Goal: Task Accomplishment & Management: Use online tool/utility

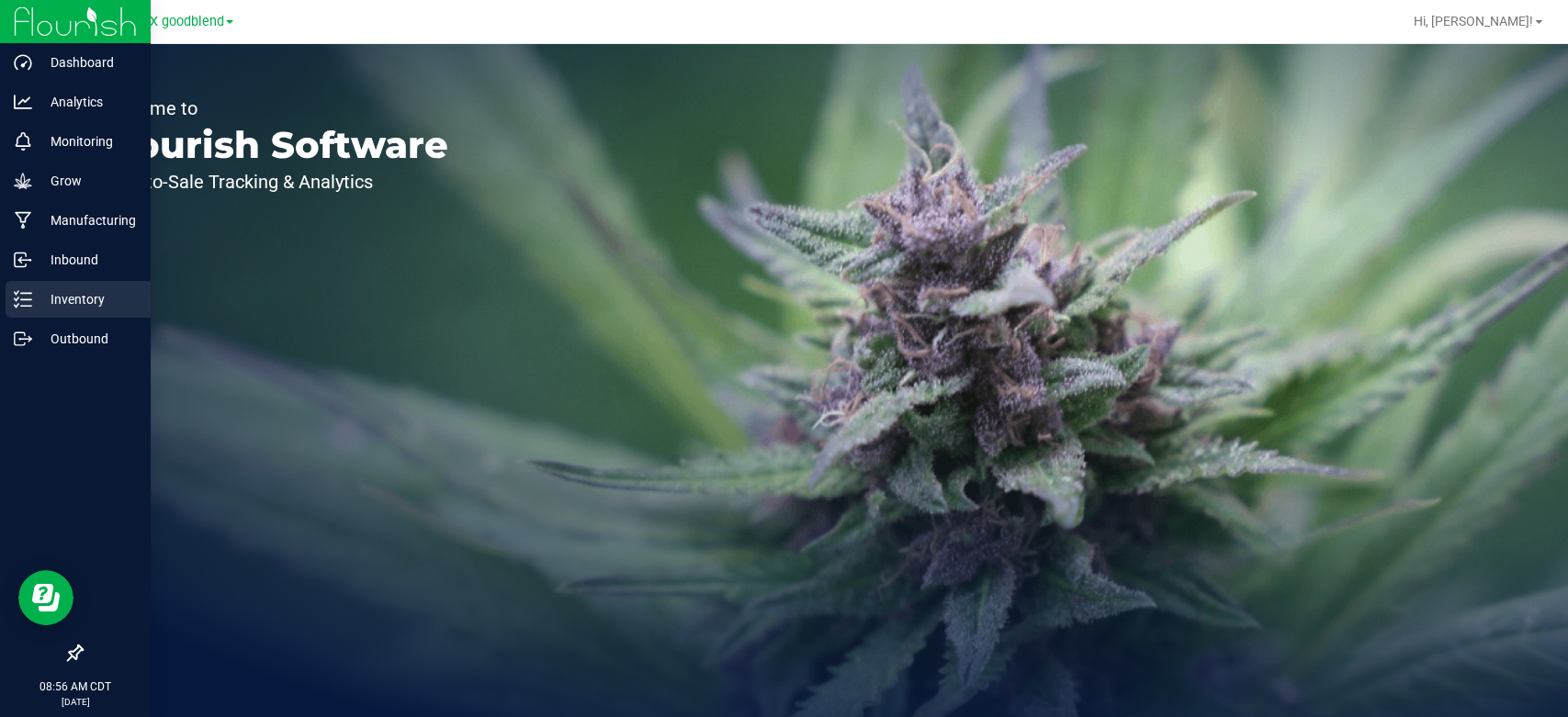
click at [46, 302] on p "Inventory" at bounding box center [87, 299] width 110 height 22
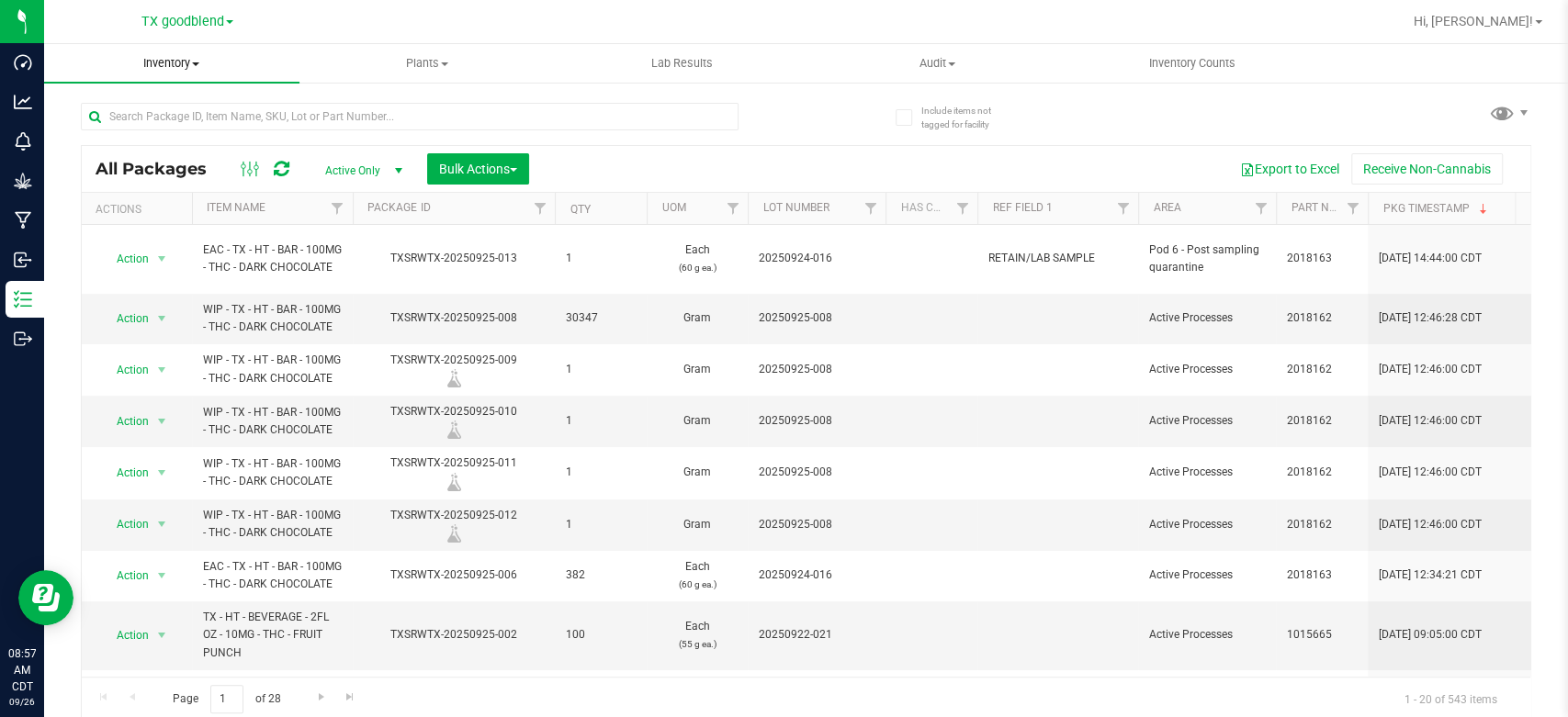
click at [176, 65] on span "Inventory" at bounding box center [171, 63] width 255 height 17
click at [137, 192] on span "From packages" at bounding box center [108, 198] width 128 height 16
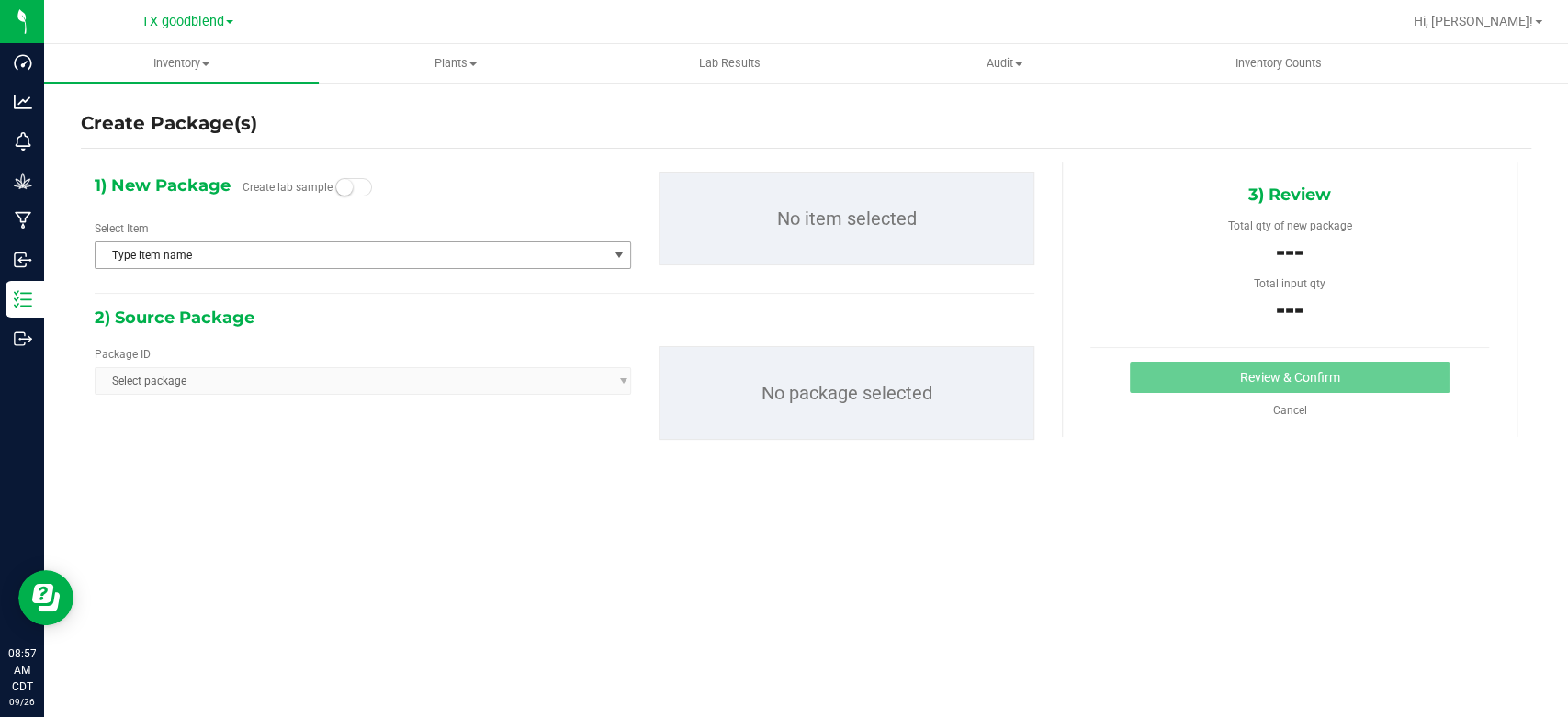
click at [170, 257] on span "Type item name" at bounding box center [351, 255] width 512 height 25
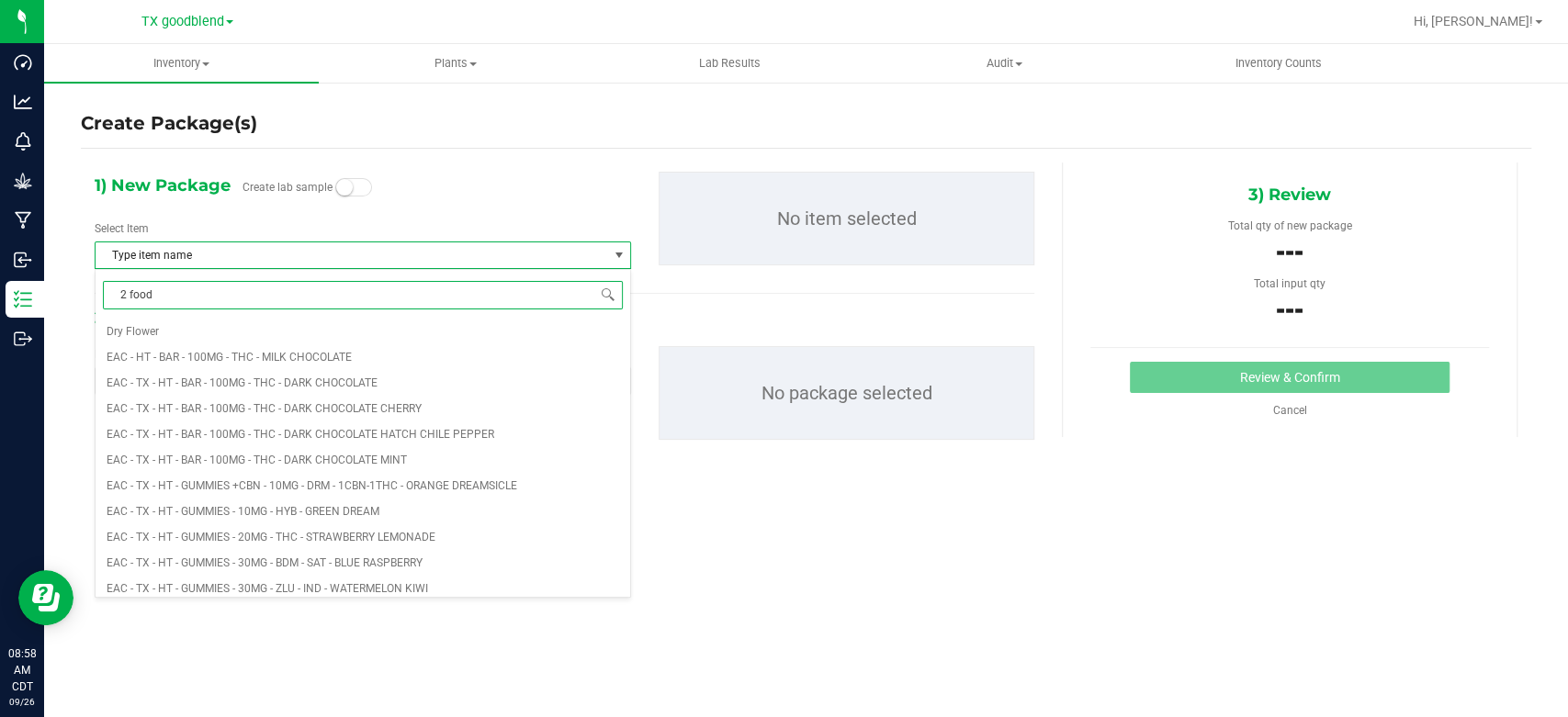
type input "2 food"
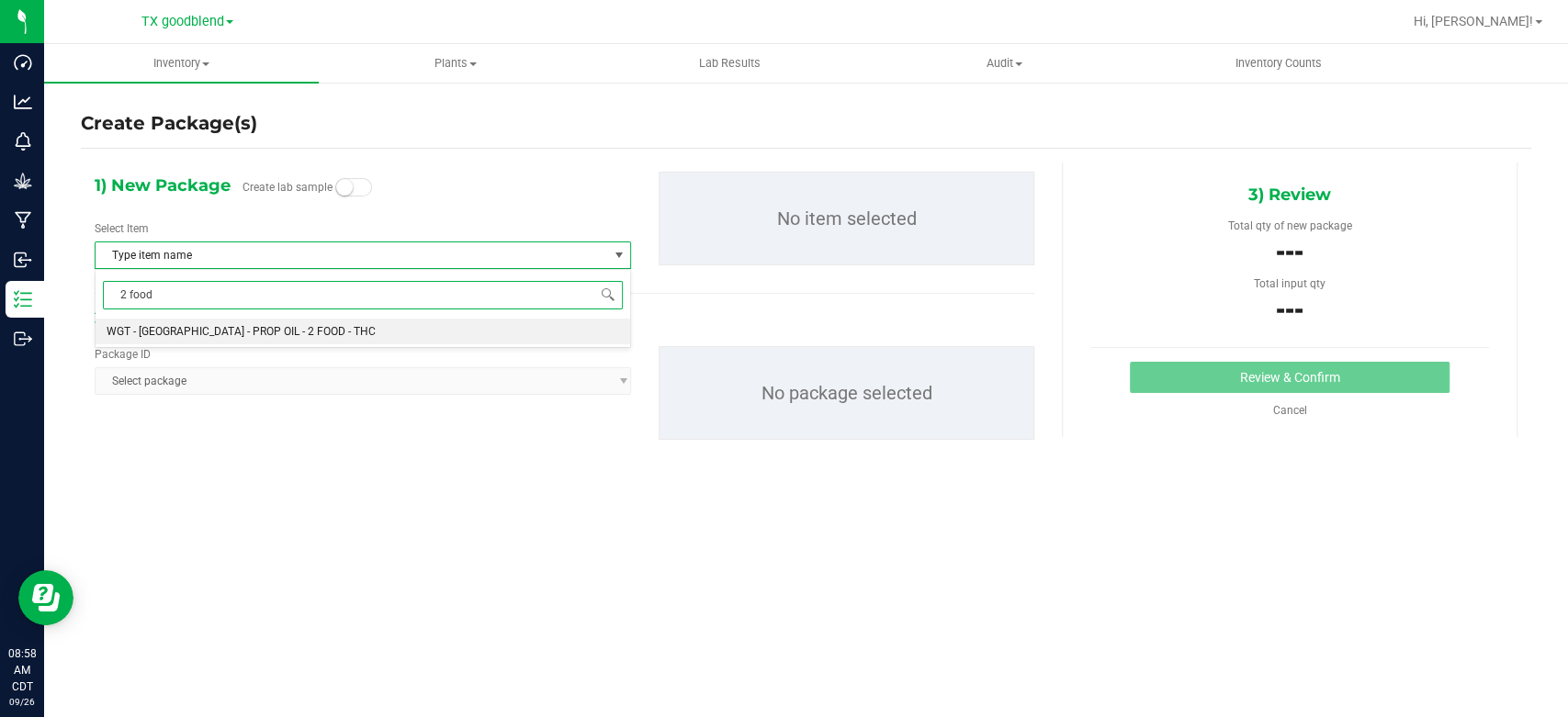
click at [224, 336] on span "WGT - [GEOGRAPHIC_DATA] - PROP OIL - 2 FOOD - THC" at bounding box center [240, 331] width 269 height 13
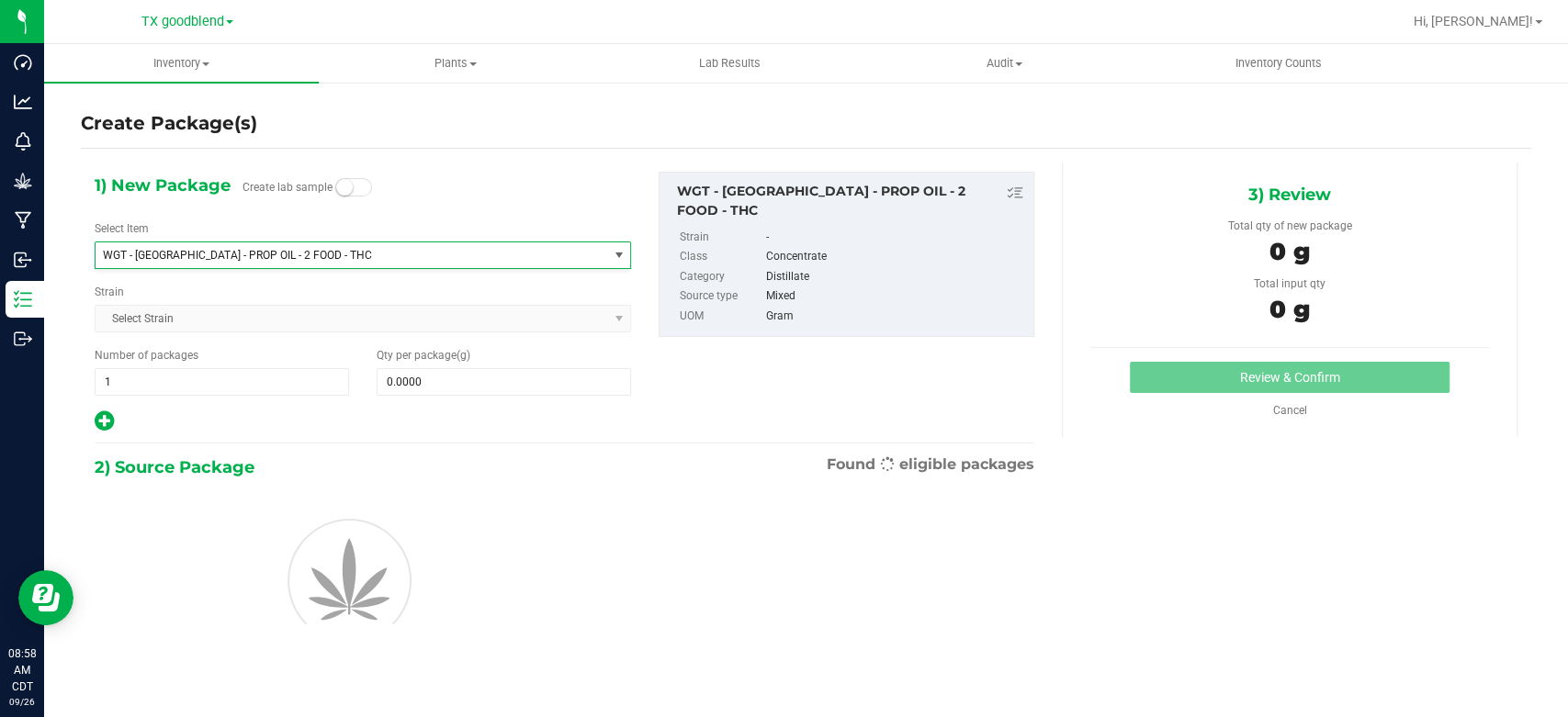
scroll to position [3239, 0]
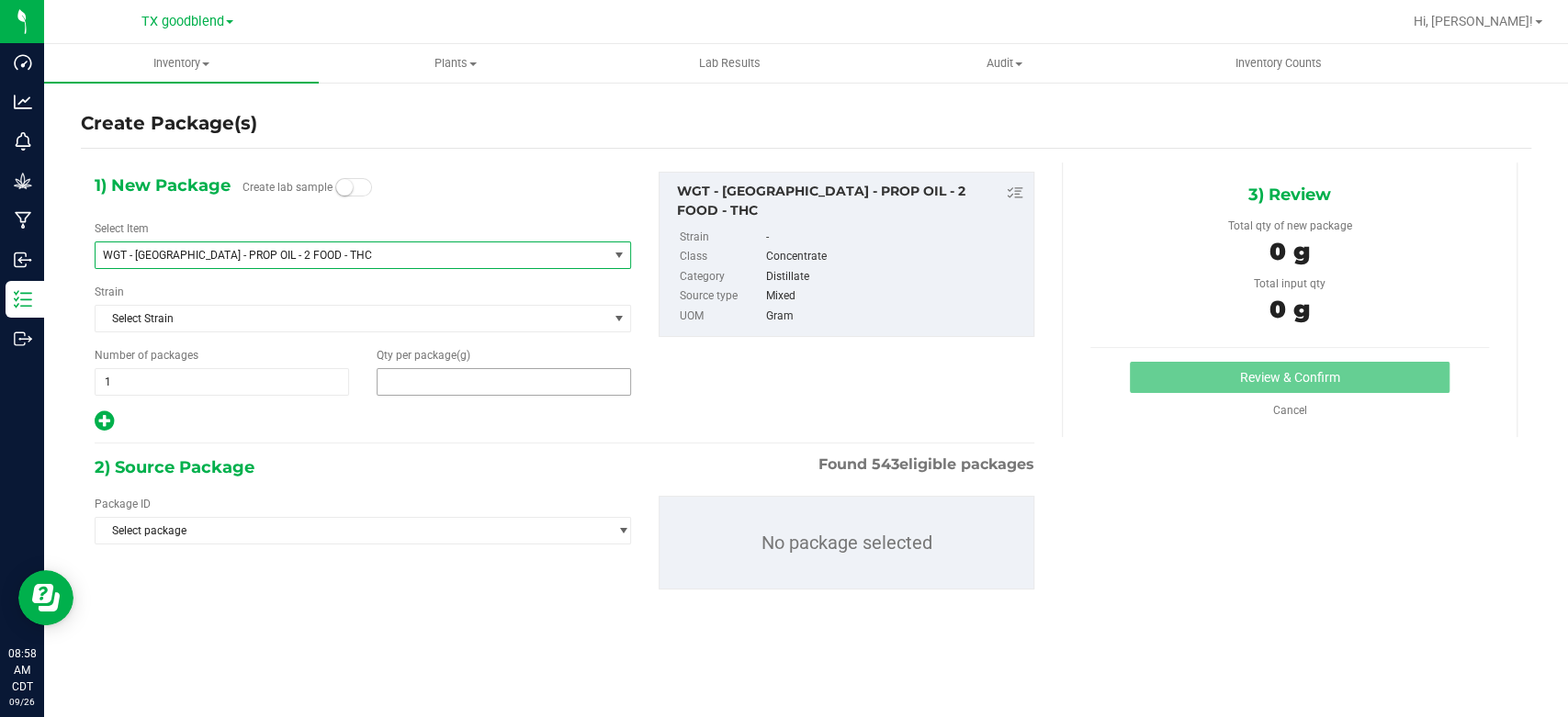
click at [473, 375] on span at bounding box center [503, 381] width 254 height 27
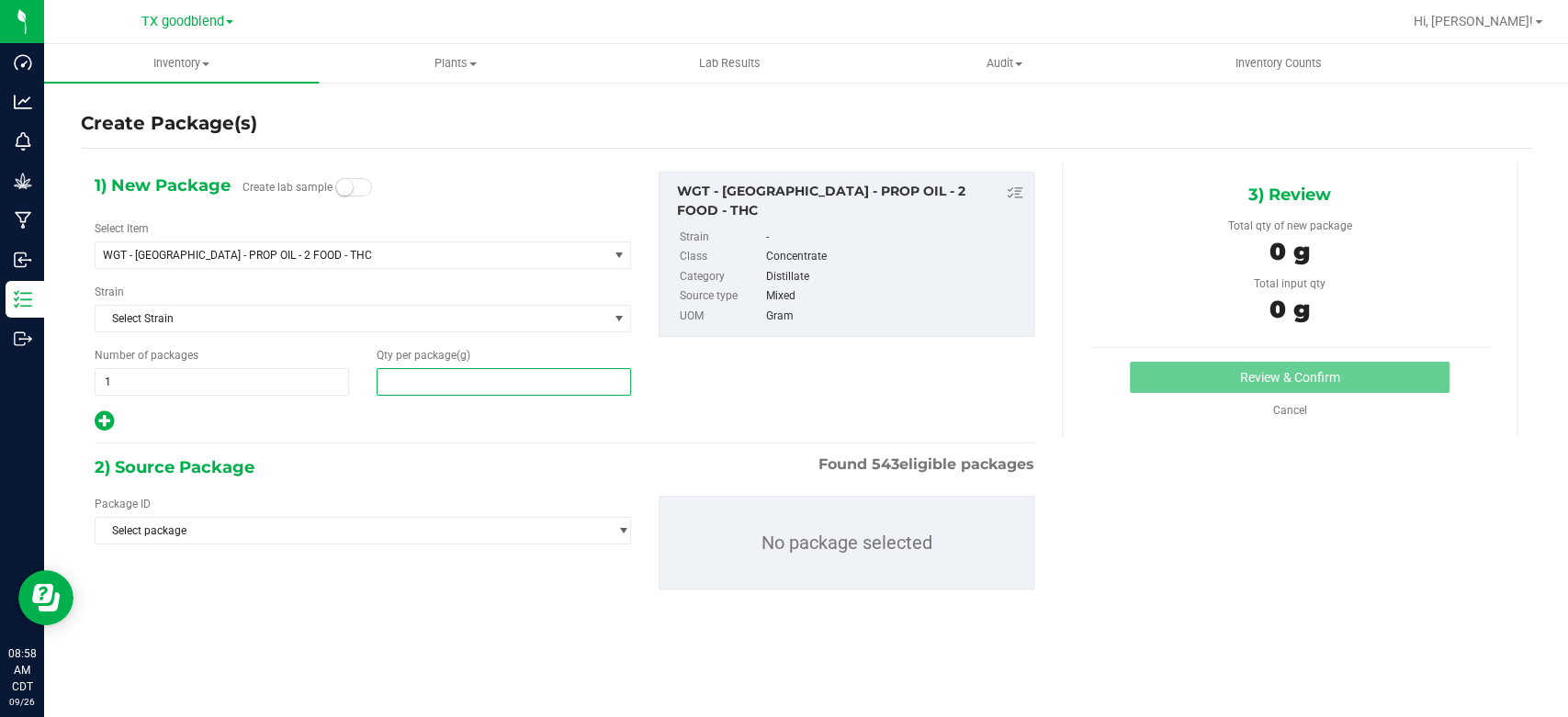
type input "0.0000"
click at [542, 379] on span at bounding box center [503, 381] width 254 height 27
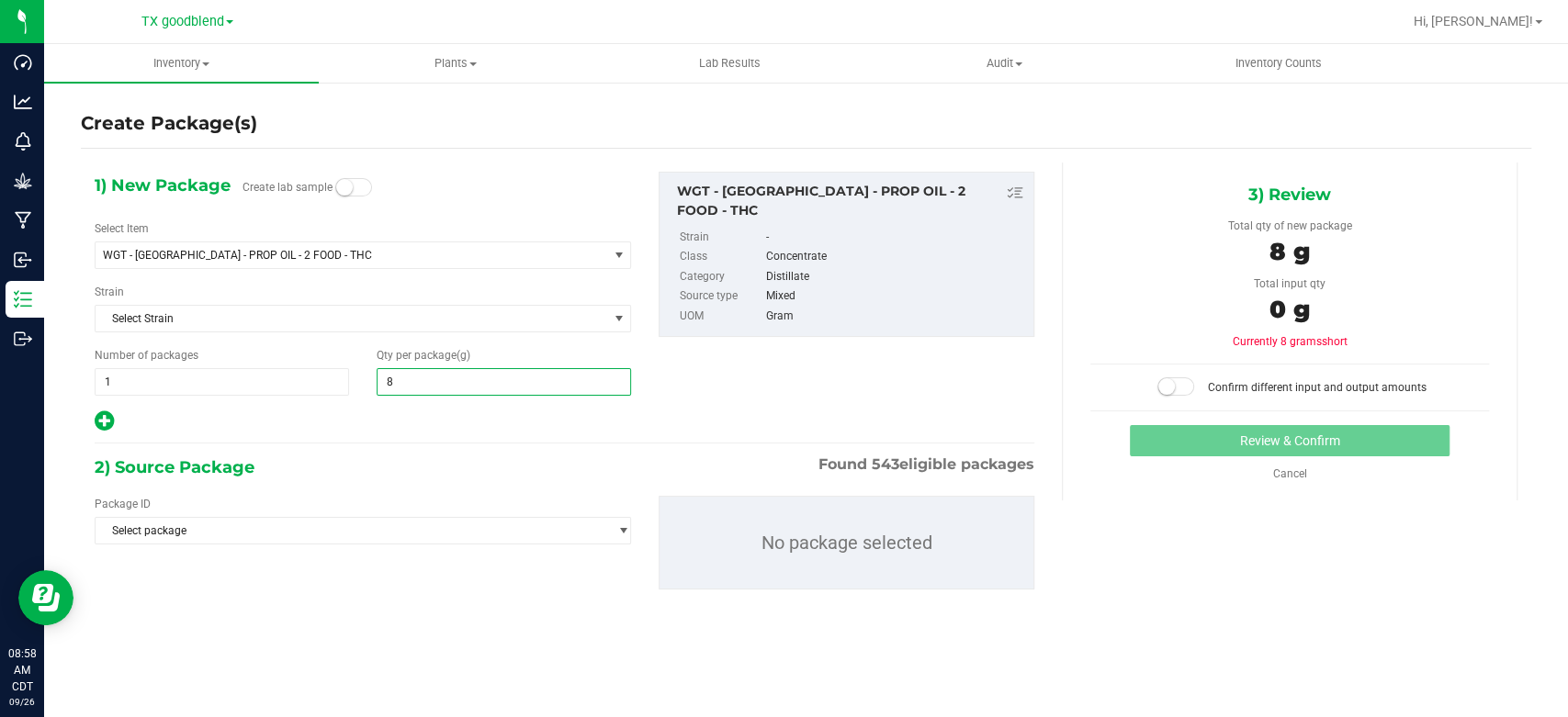
type input "84"
type input "84.0000"
click at [506, 532] on span "Select package" at bounding box center [351, 530] width 512 height 25
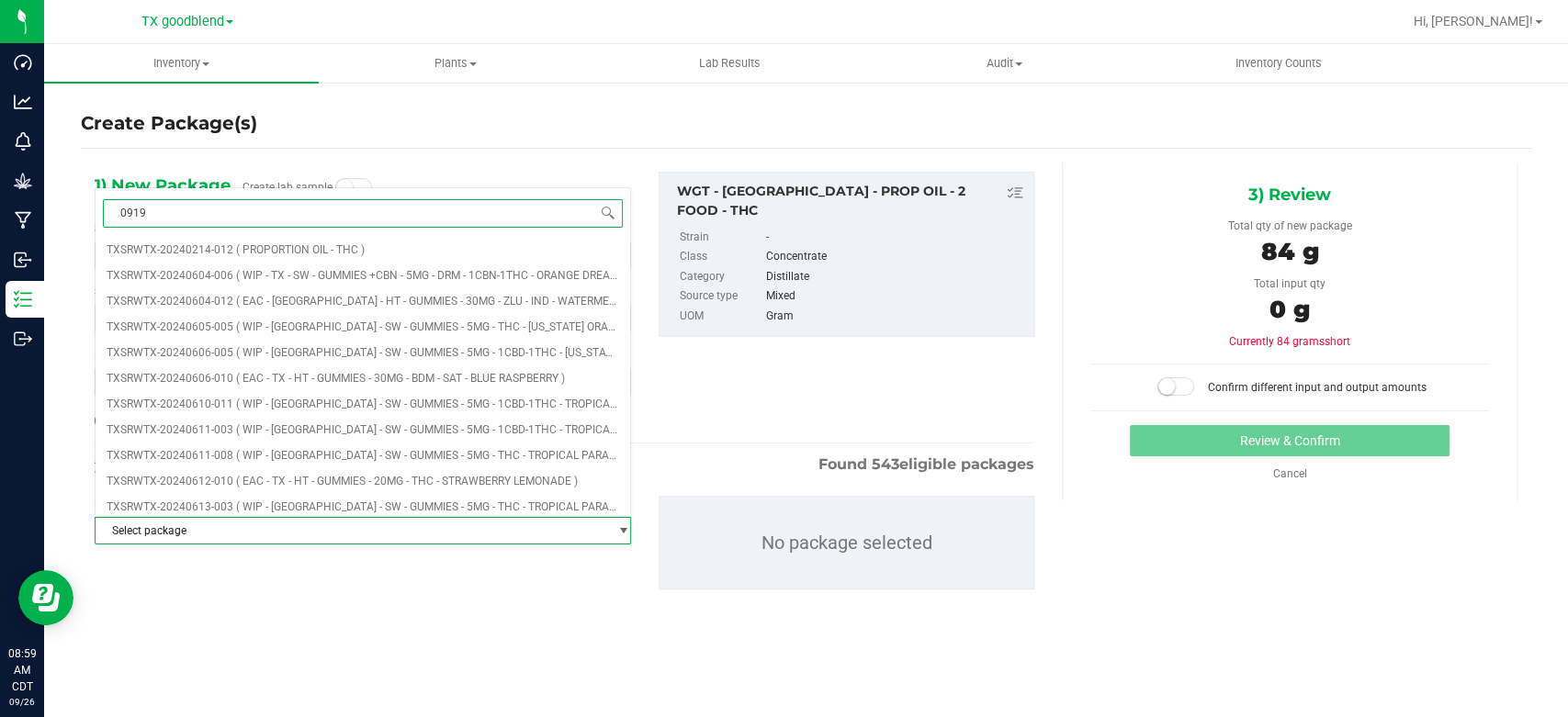
type input "0919-"
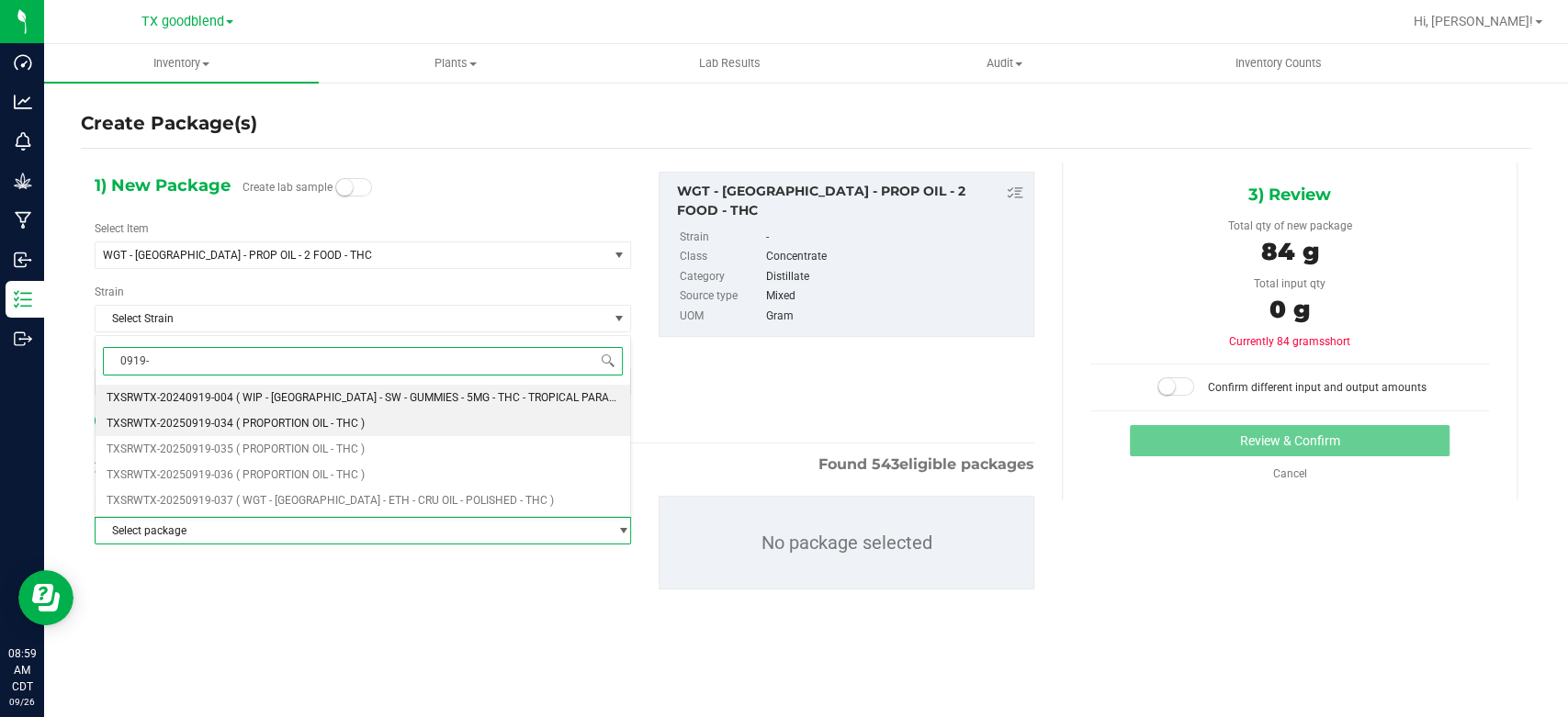
click at [310, 416] on span "( PROPORTION OIL - THC )" at bounding box center [301, 422] width 128 height 13
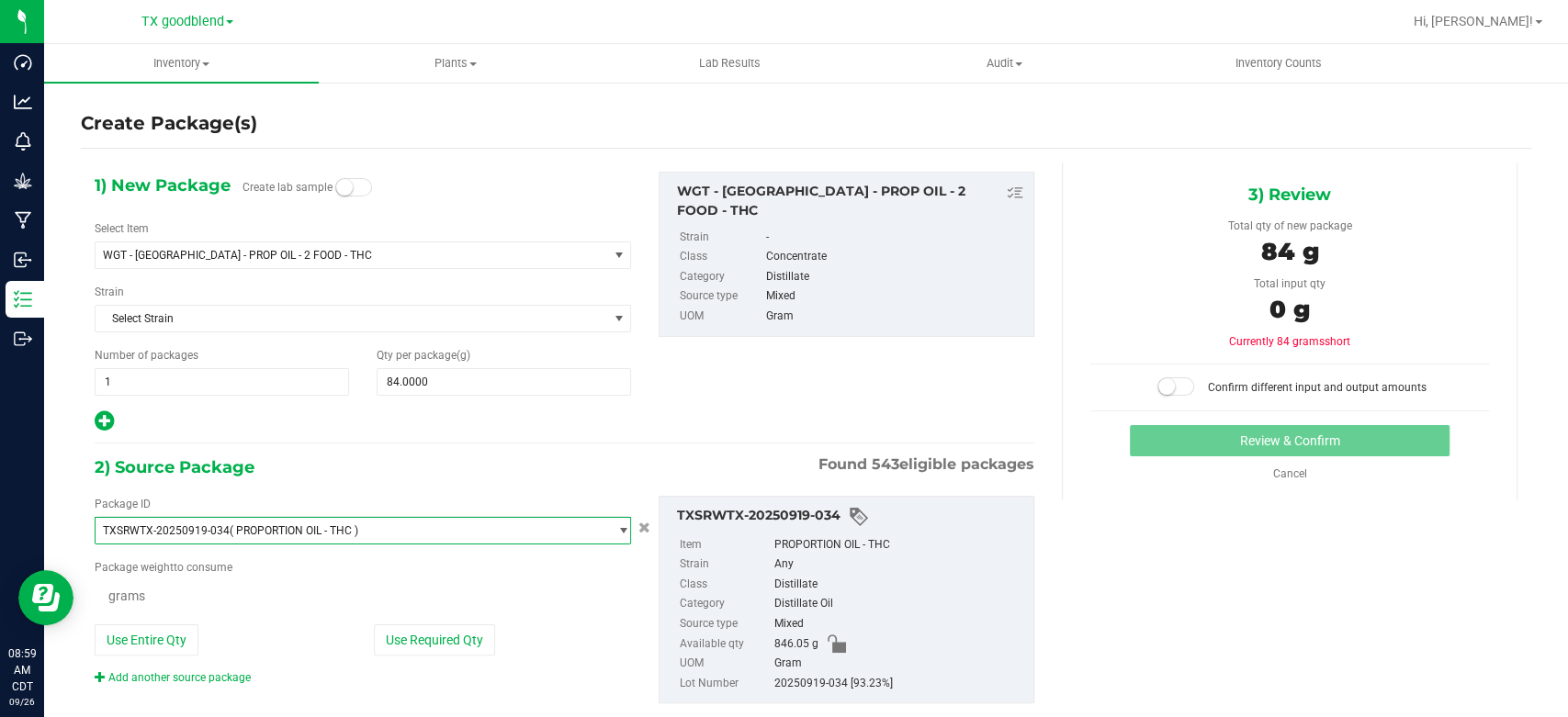
scroll to position [12389, 0]
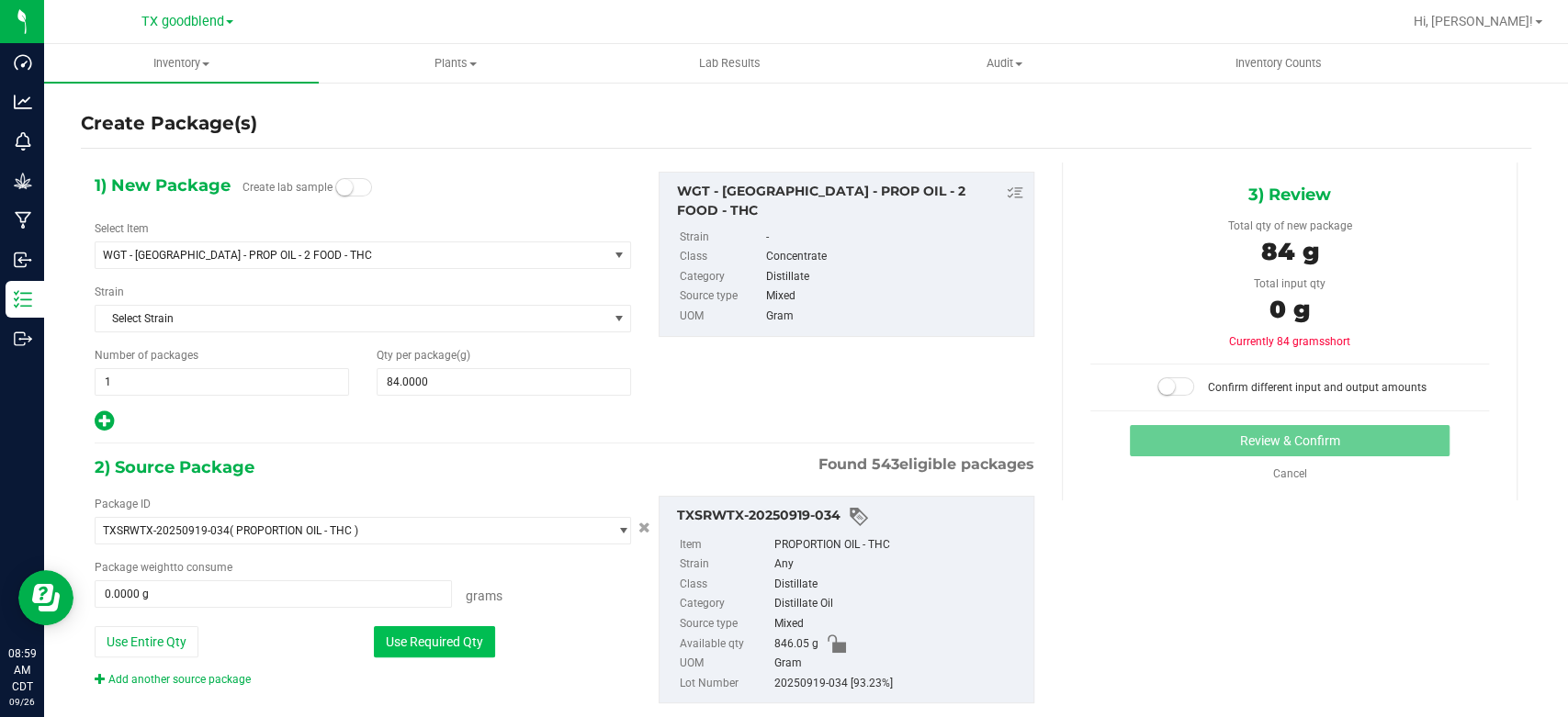
click at [380, 637] on button "Use Required Qty" at bounding box center [434, 642] width 122 height 31
type input "84.0000 g"
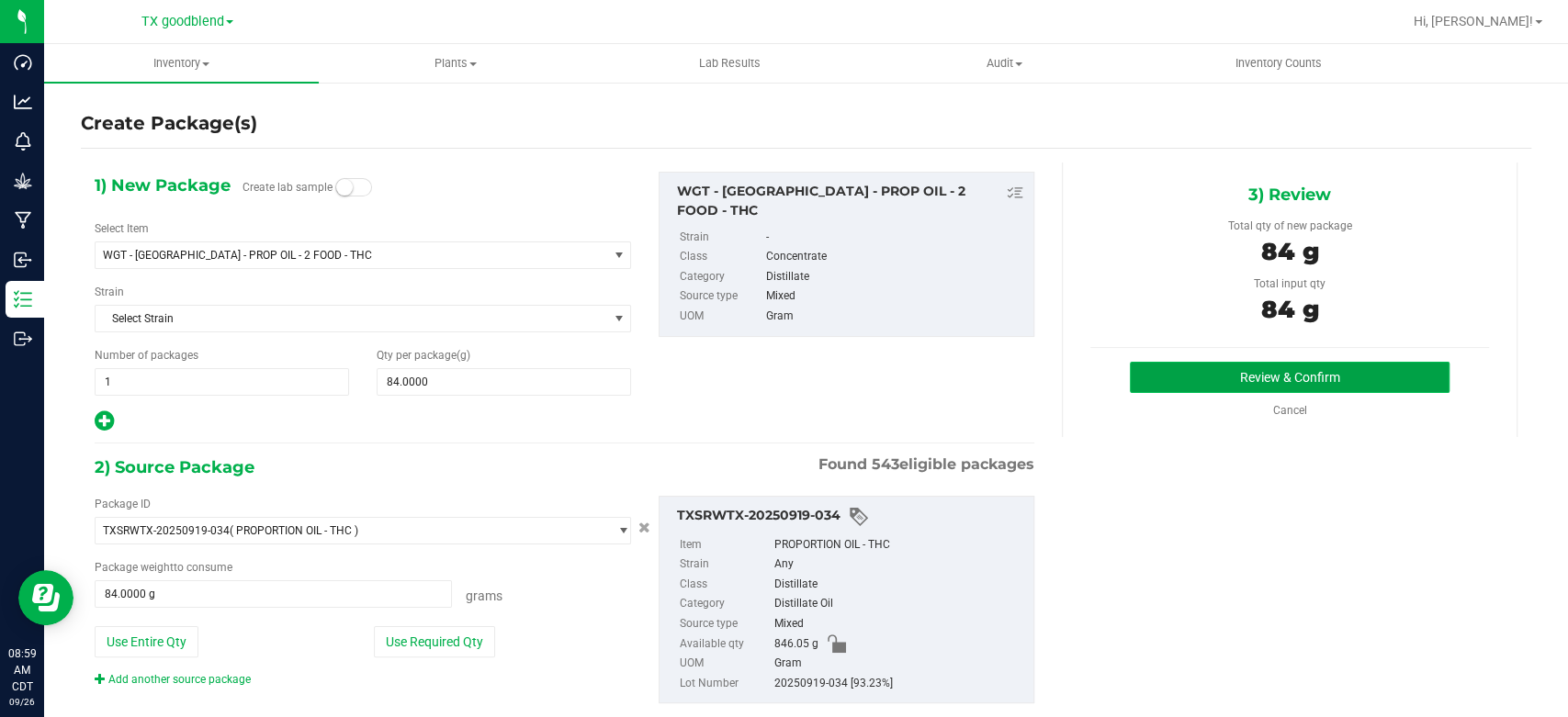
click at [1205, 373] on button "Review & Confirm" at bounding box center [1289, 377] width 318 height 31
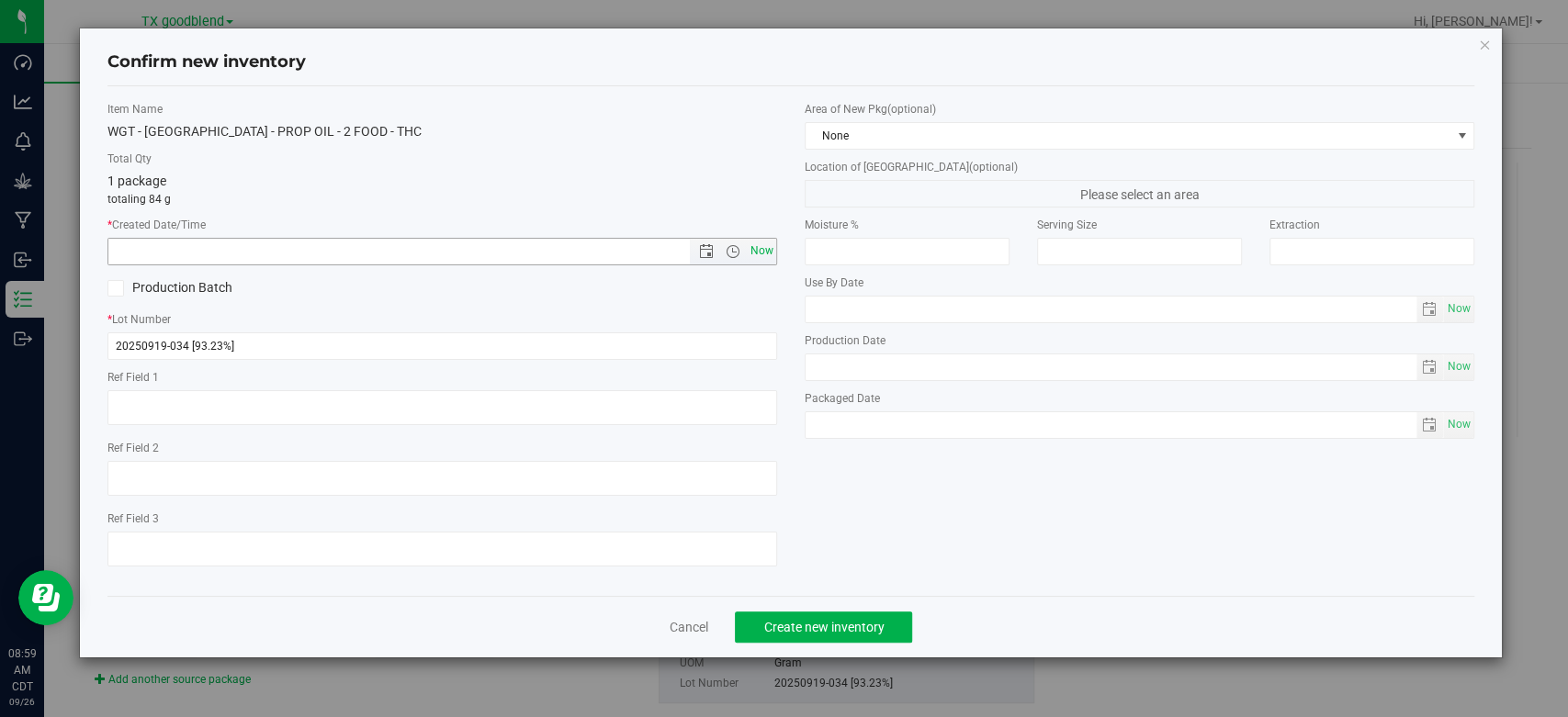
click at [765, 249] on span "Now" at bounding box center [762, 250] width 31 height 26
type input "[DATE] 8:59 AM"
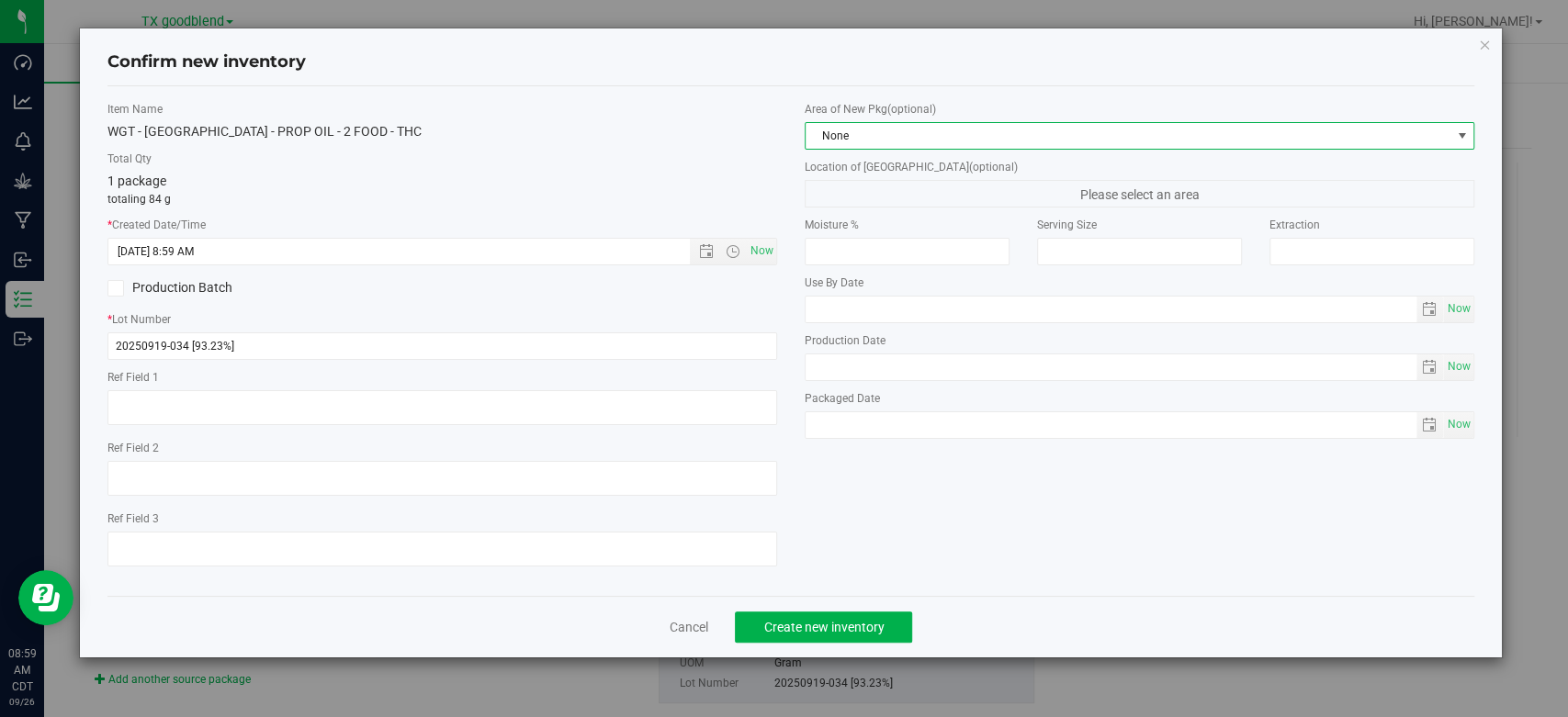
click at [886, 126] on span "None" at bounding box center [1128, 135] width 644 height 25
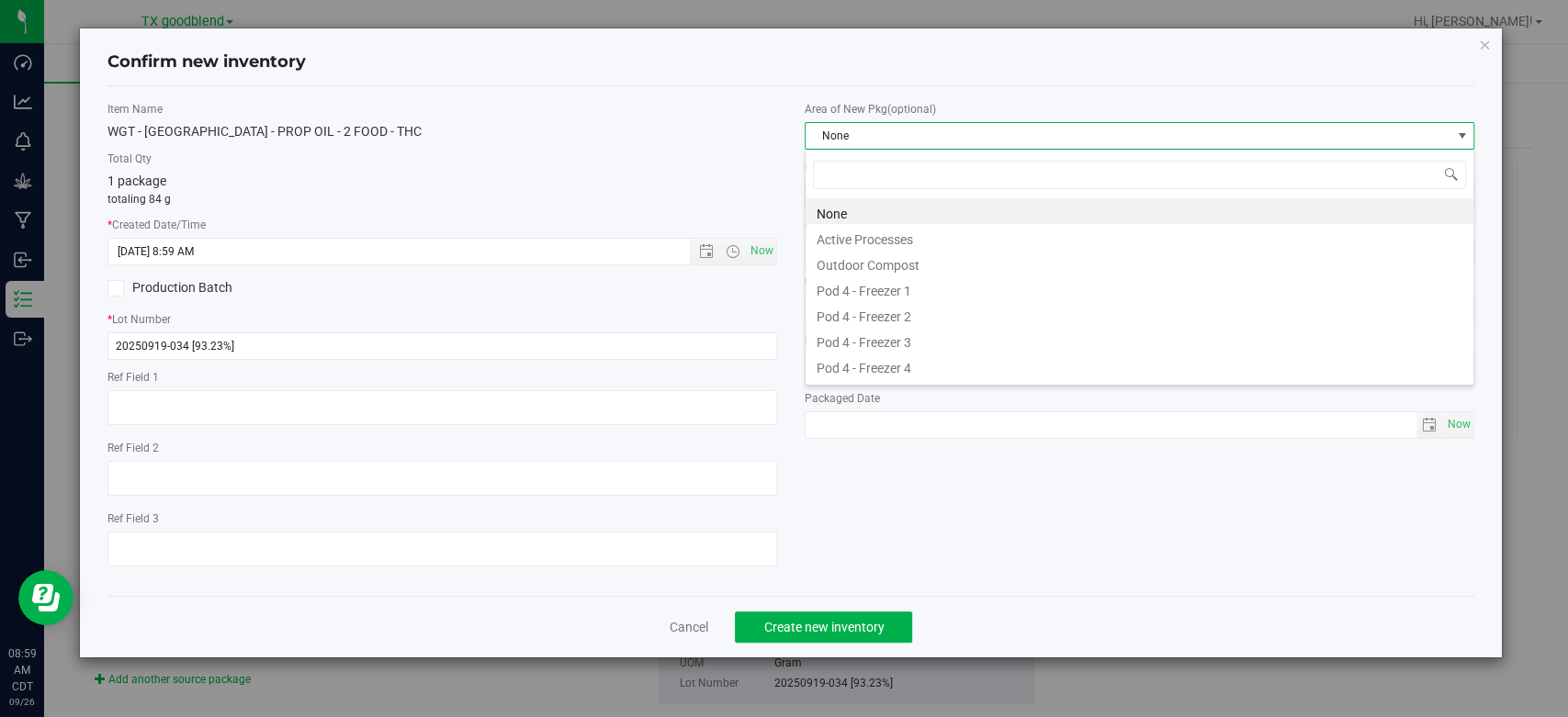
scroll to position [26, 669]
click at [885, 236] on li "Active Processes" at bounding box center [1140, 236] width 668 height 25
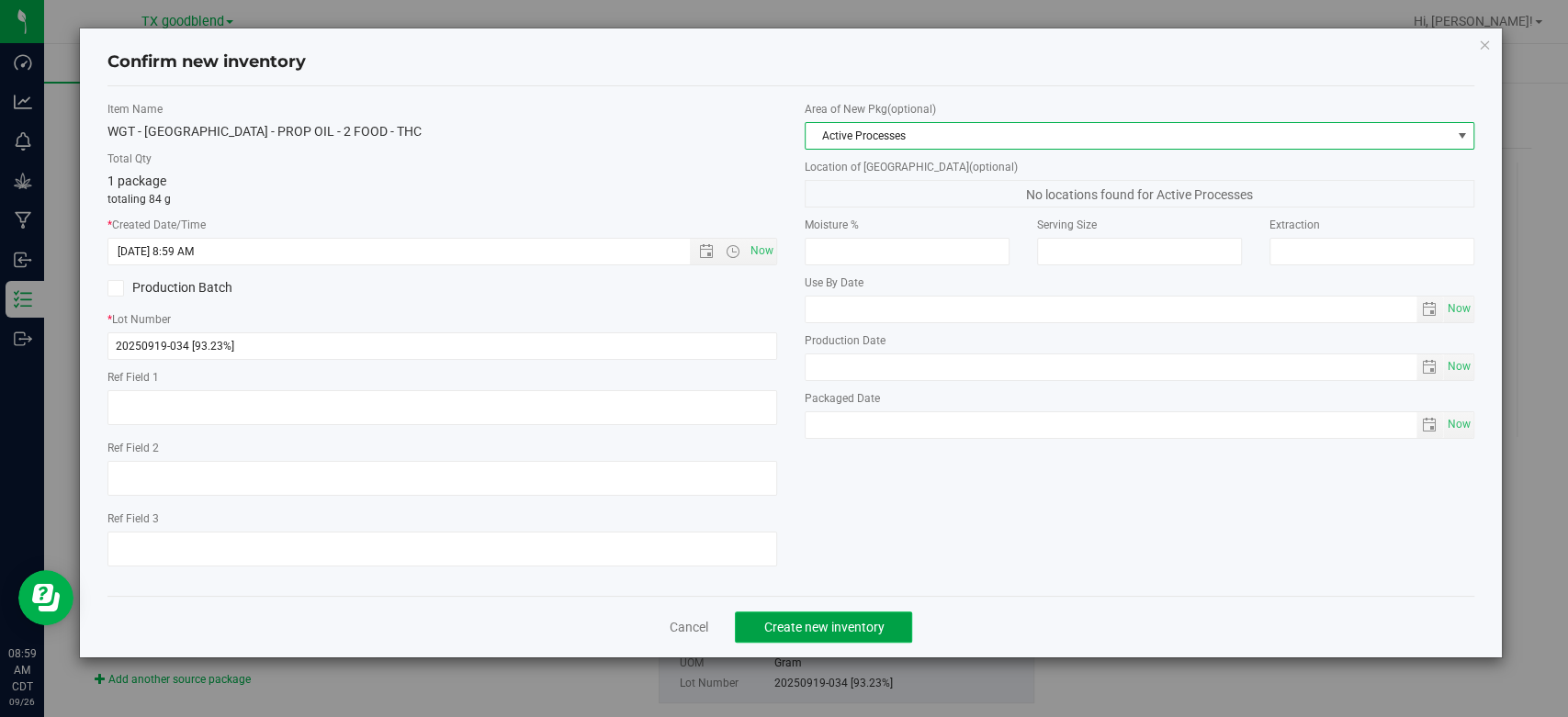
click at [817, 627] on span "Create new inventory" at bounding box center [823, 627] width 121 height 15
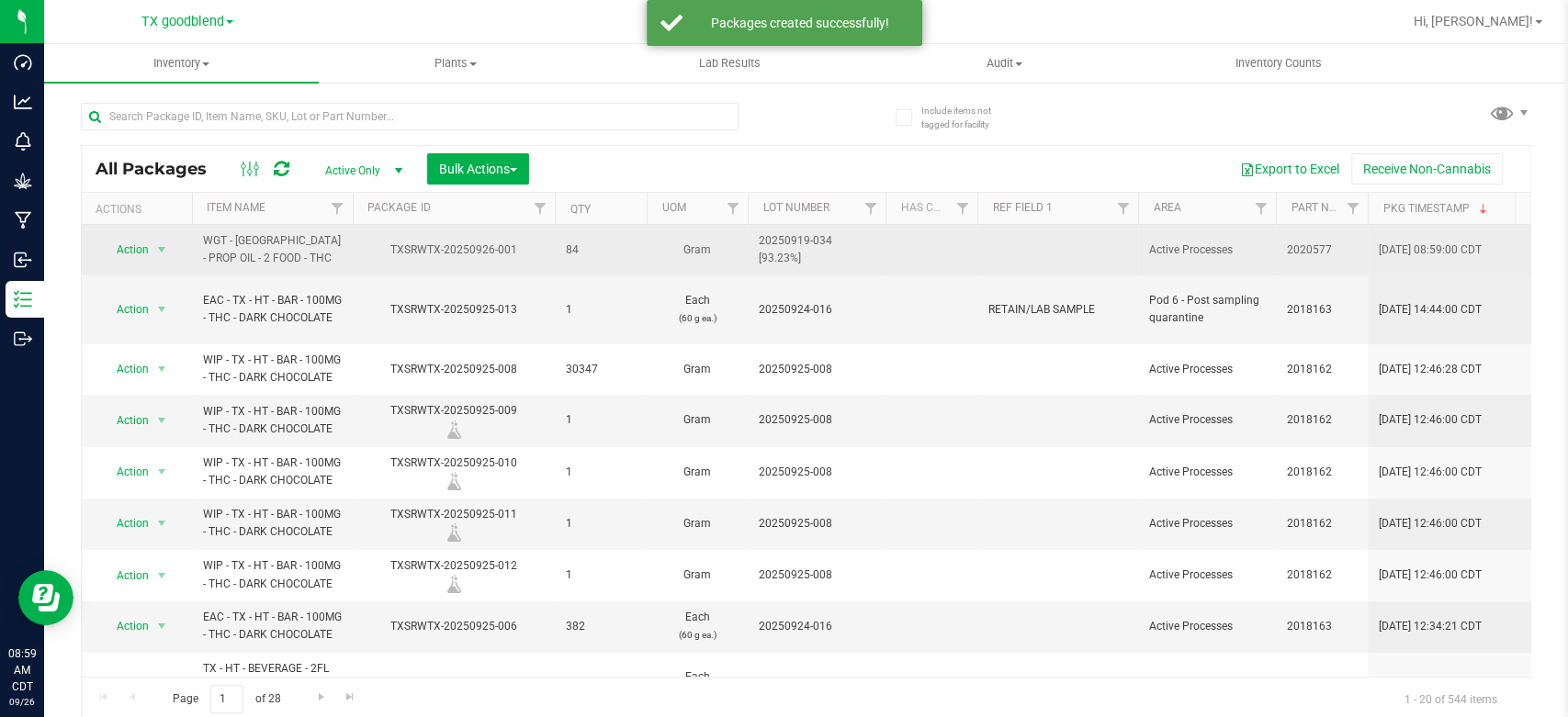
click at [812, 252] on span "20250919-034 [93.23%]" at bounding box center [816, 250] width 116 height 35
click at [812, 252] on input "20250919-034 [93.23%]" at bounding box center [812, 250] width 131 height 28
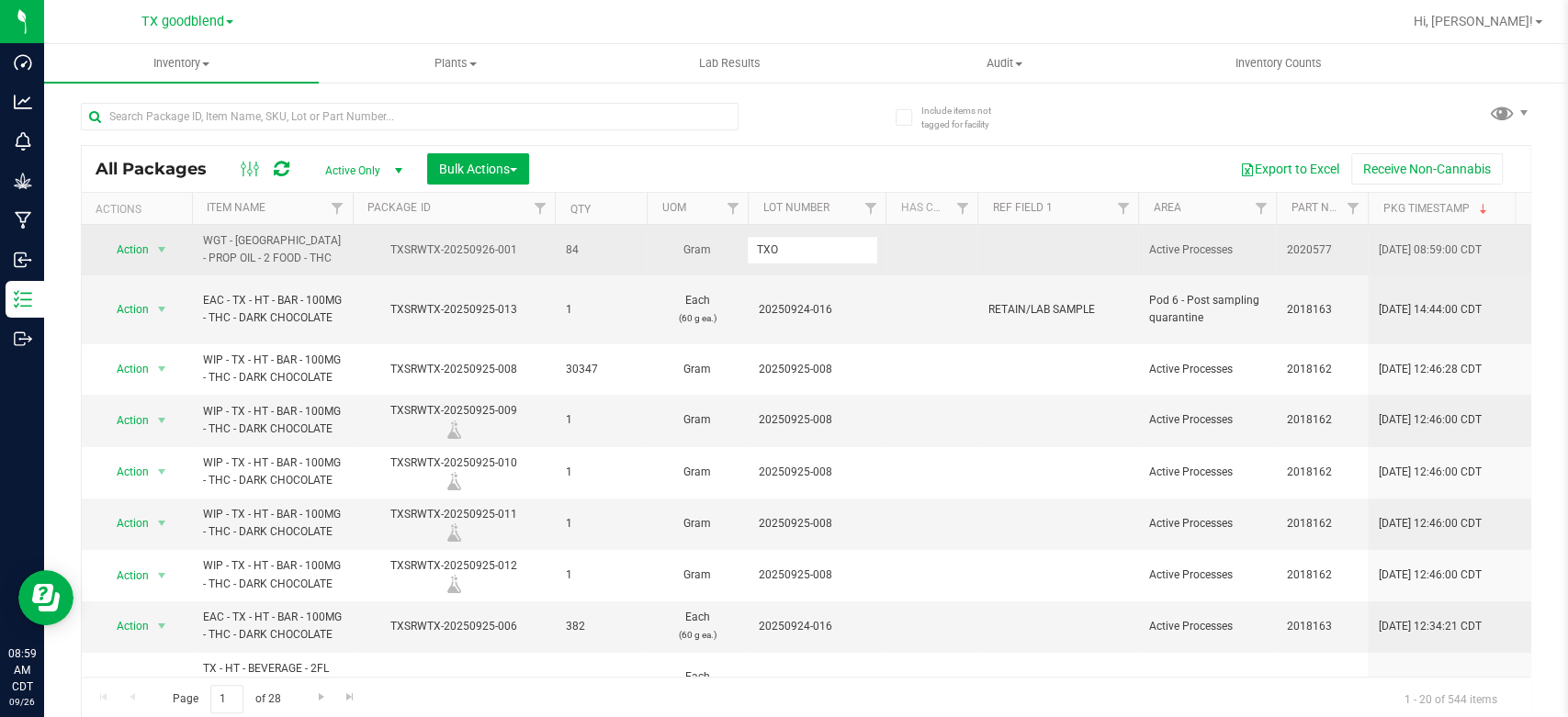
type input "TXO"
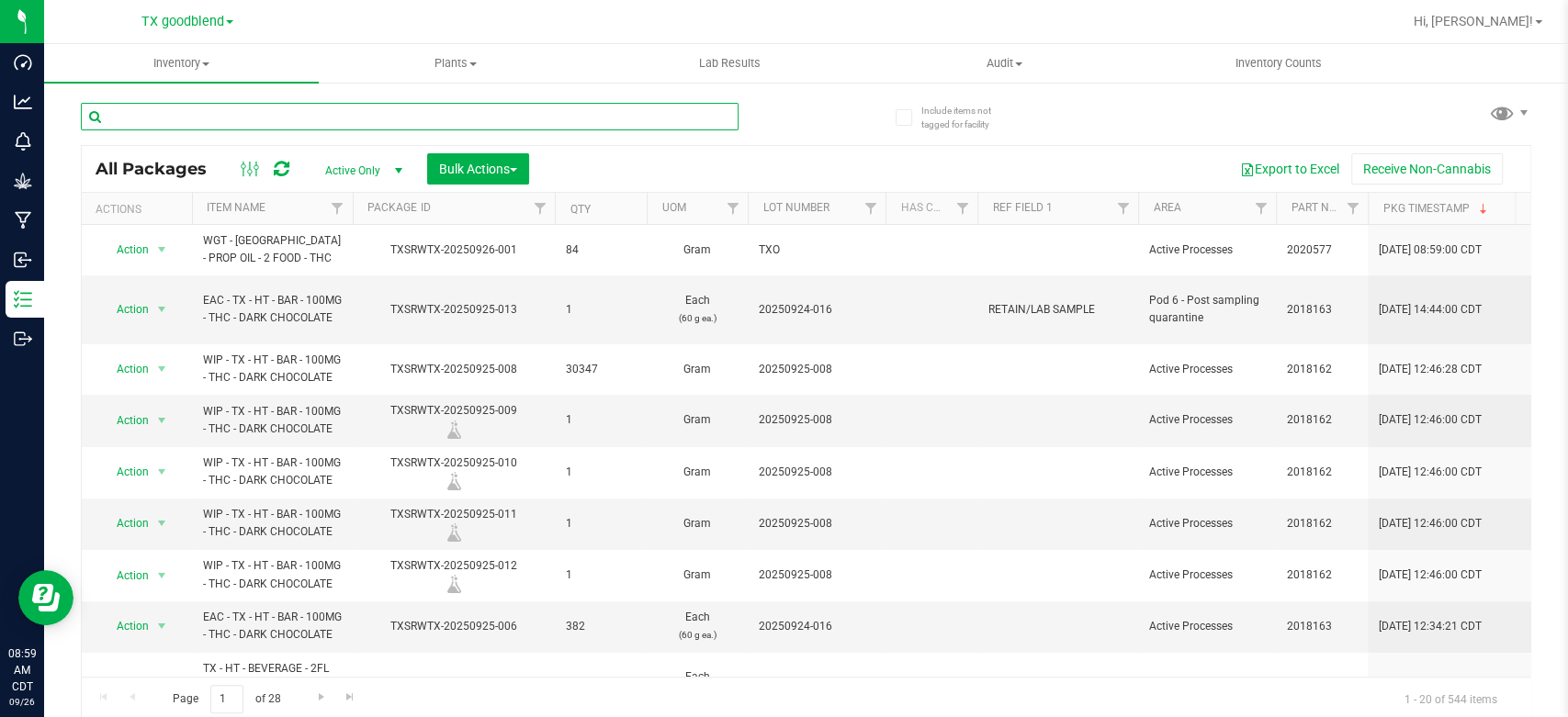
click at [481, 115] on input "text" at bounding box center [410, 117] width 658 height 27
type input "0919-034"
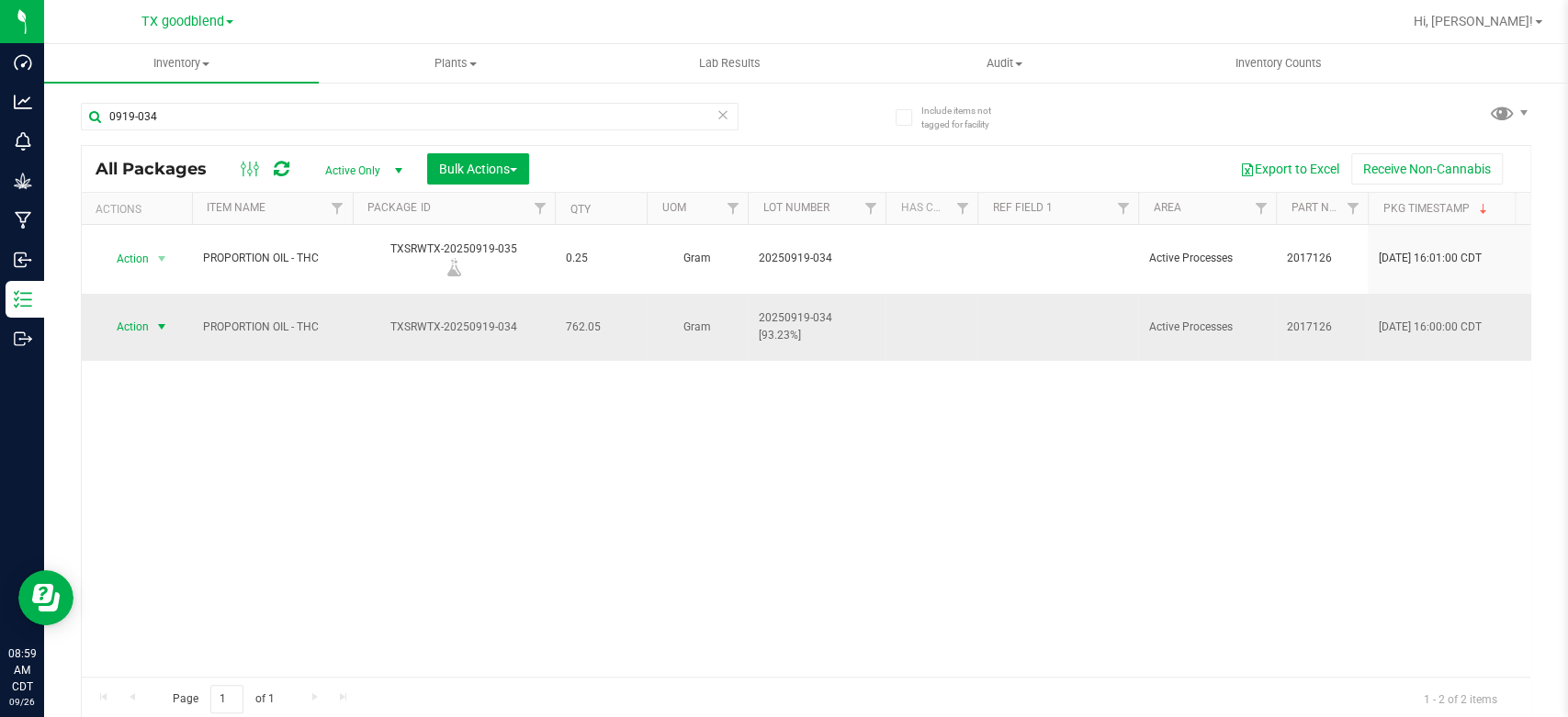
click at [126, 314] on span "Action" at bounding box center [125, 327] width 50 height 25
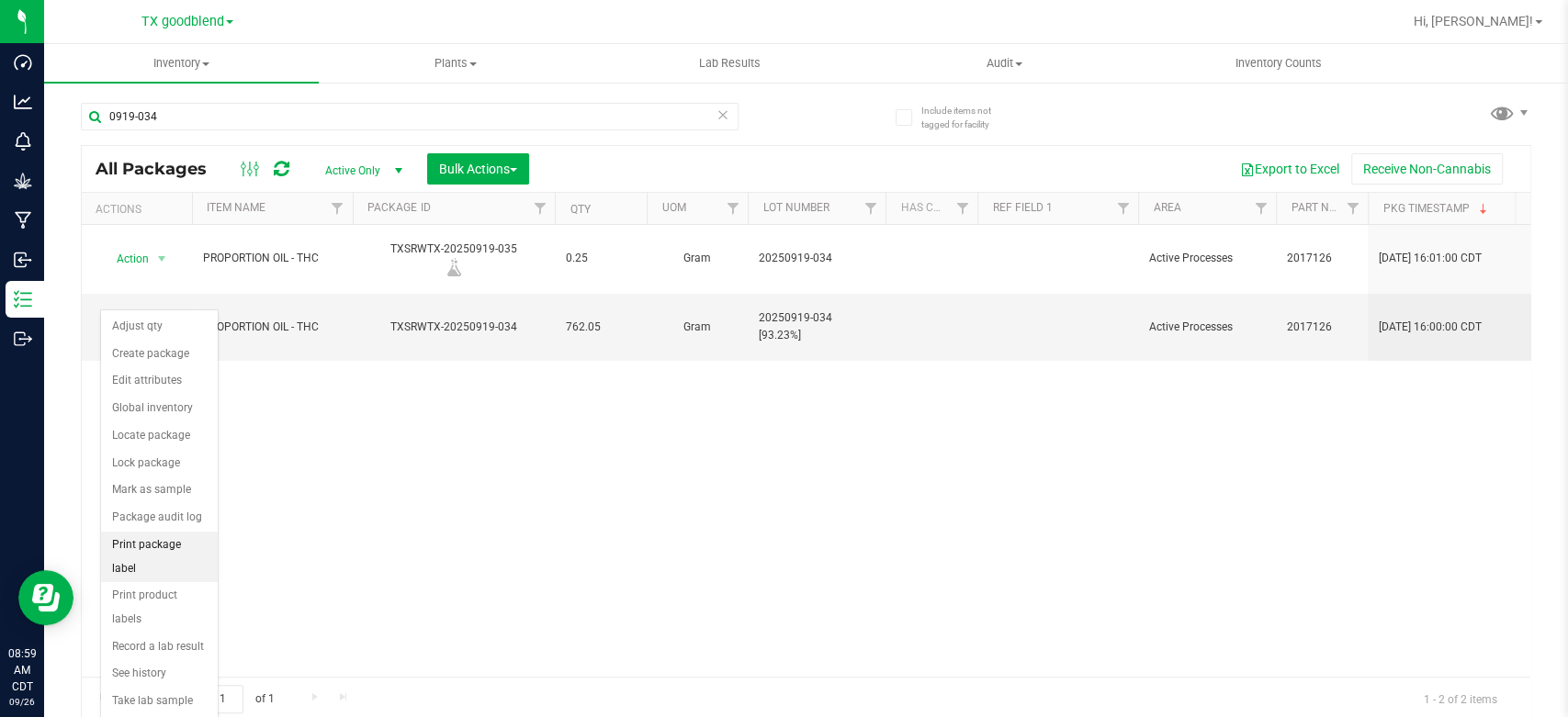
click at [128, 539] on li "Print package label" at bounding box center [160, 556] width 117 height 51
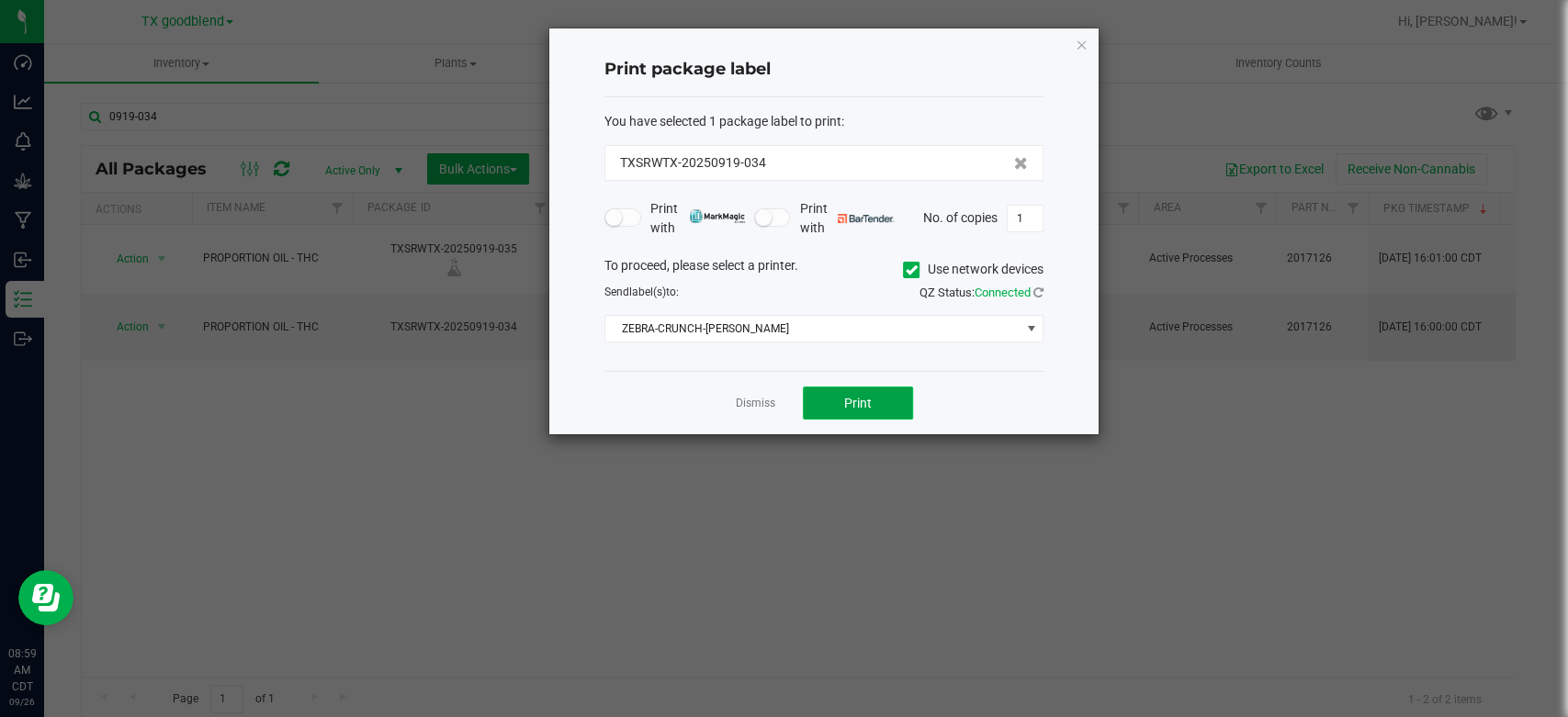
click at [878, 407] on button "Print" at bounding box center [857, 403] width 110 height 33
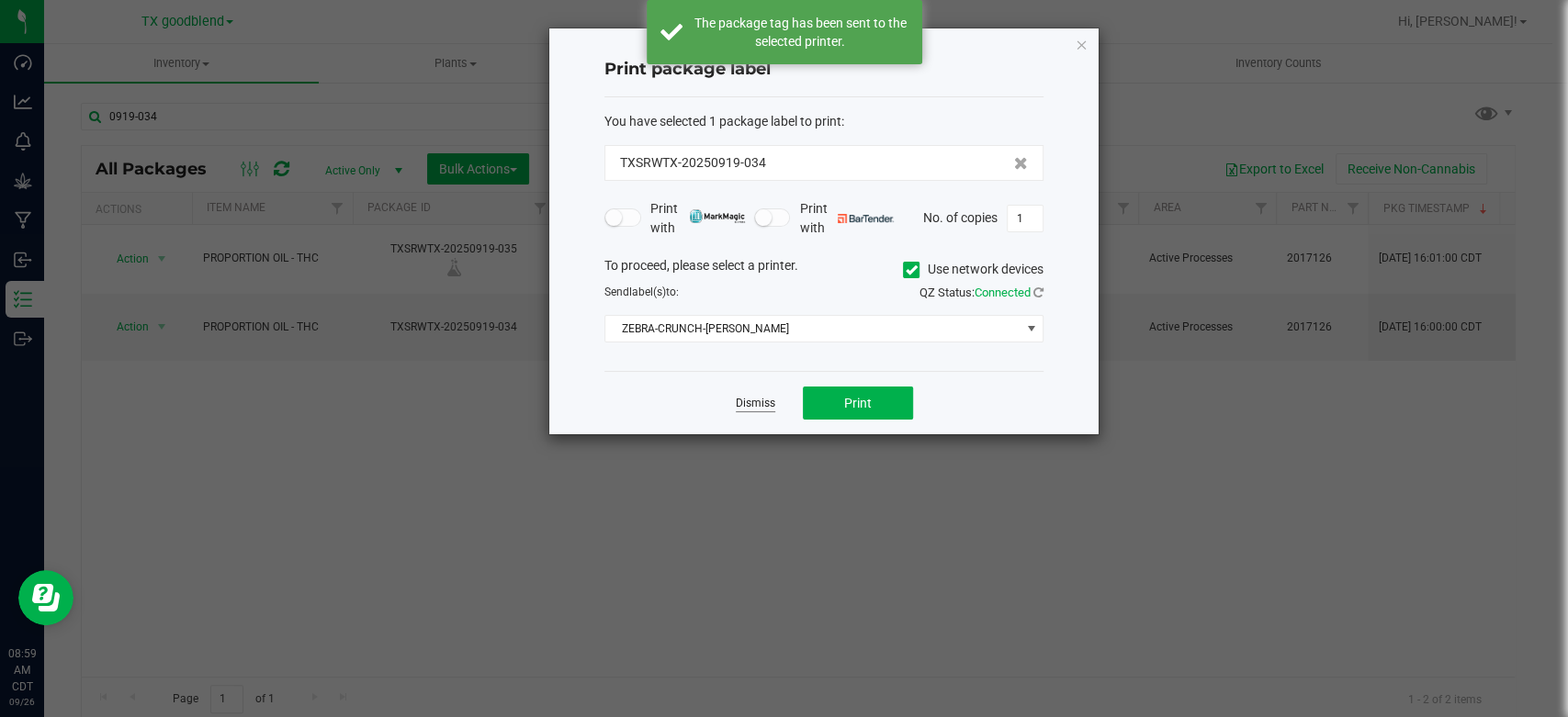
click at [756, 402] on link "Dismiss" at bounding box center [755, 404] width 40 height 16
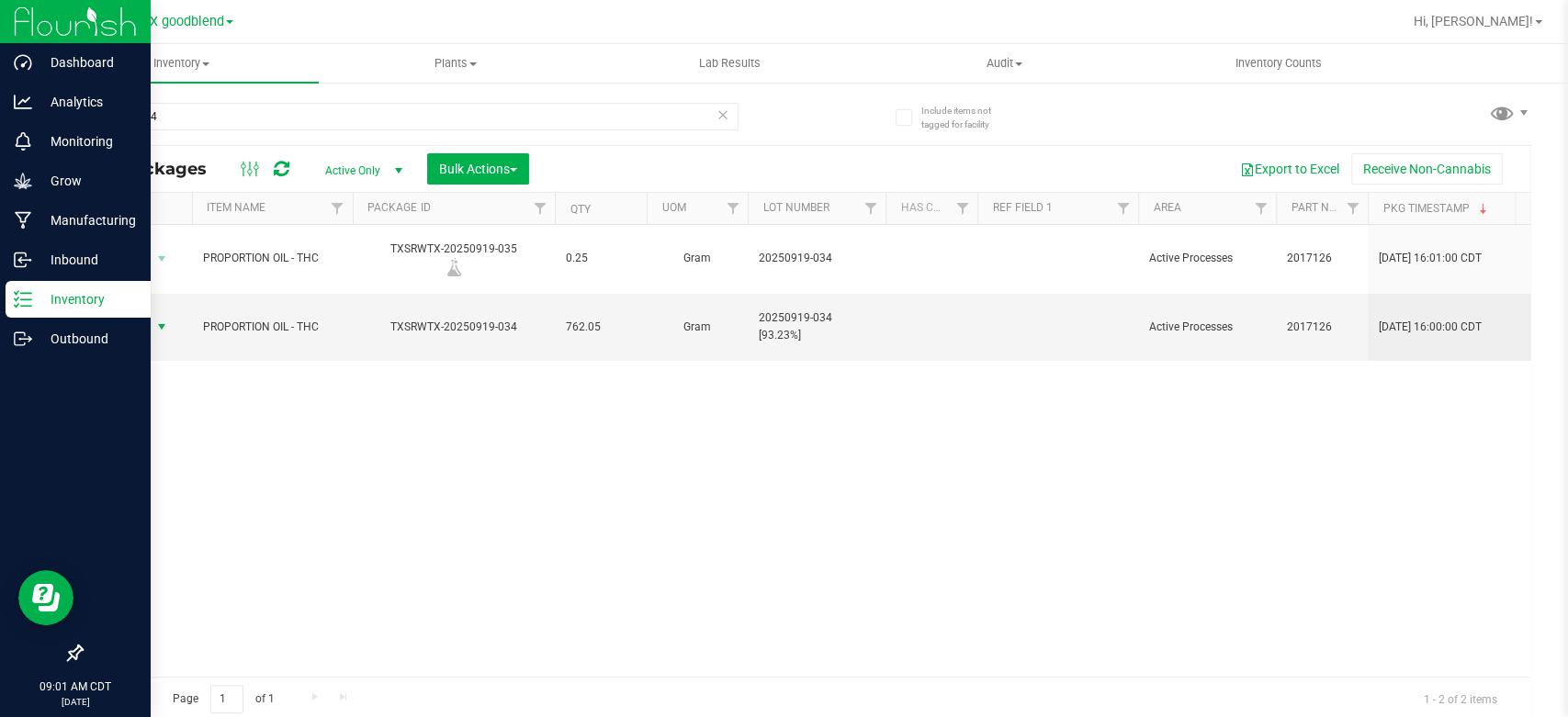
click at [81, 300] on p "Inventory" at bounding box center [87, 299] width 110 height 22
